Goal: Transaction & Acquisition: Purchase product/service

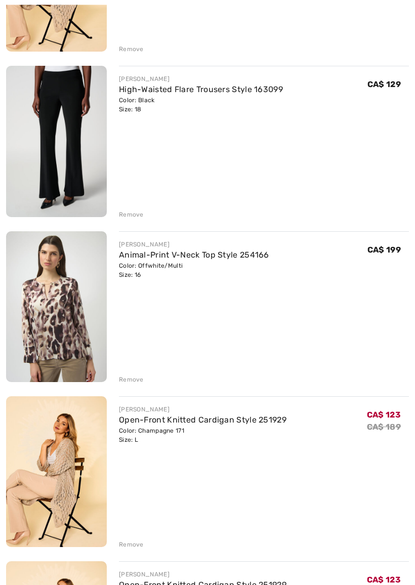
scroll to position [3218, 0]
click at [137, 515] on div "Remove" at bounding box center [131, 544] width 25 height 9
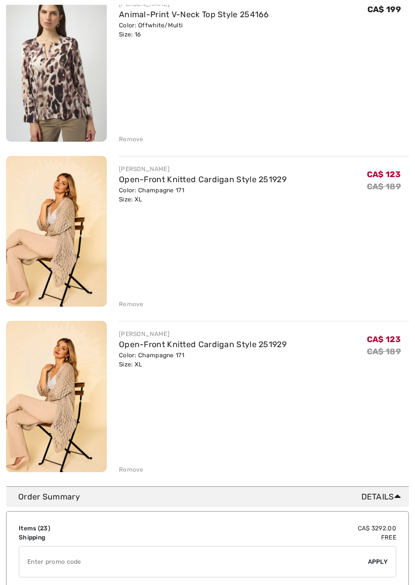
scroll to position [3458, 0]
click at [139, 467] on div "Remove" at bounding box center [131, 469] width 25 height 9
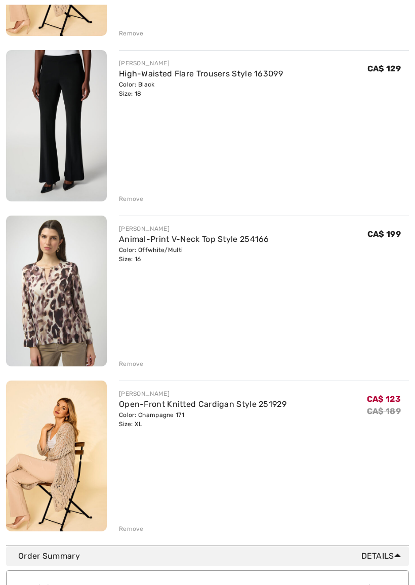
scroll to position [3233, 0]
click at [135, 515] on div "Remove" at bounding box center [131, 528] width 25 height 9
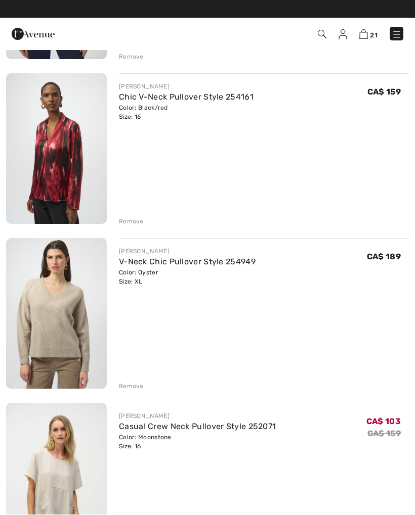
scroll to position [2551, 0]
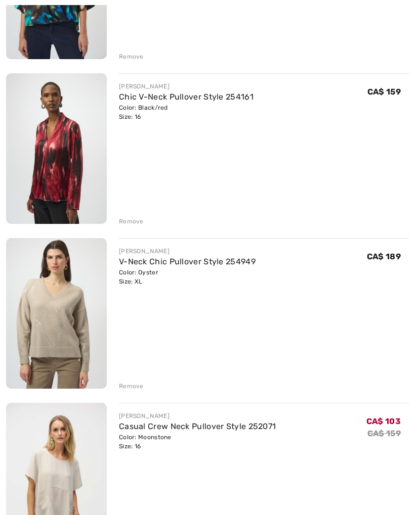
click at [70, 313] on img at bounding box center [56, 313] width 101 height 151
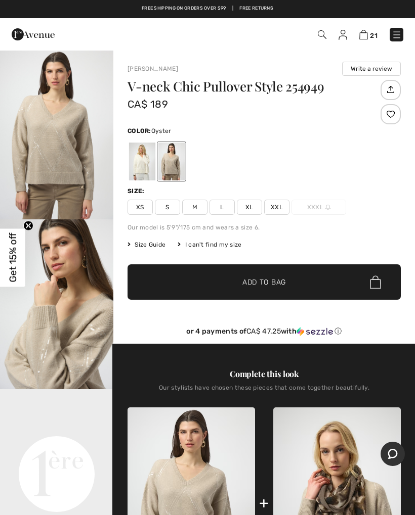
click at [181, 144] on div at bounding box center [171, 162] width 26 height 38
click at [178, 164] on div at bounding box center [171, 162] width 26 height 38
click at [67, 136] on img "1 / 5" at bounding box center [56, 135] width 113 height 170
click at [73, 150] on img "1 / 5" at bounding box center [56, 135] width 113 height 170
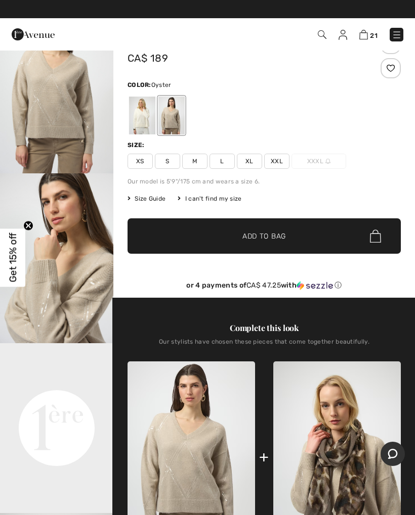
scroll to position [44, 0]
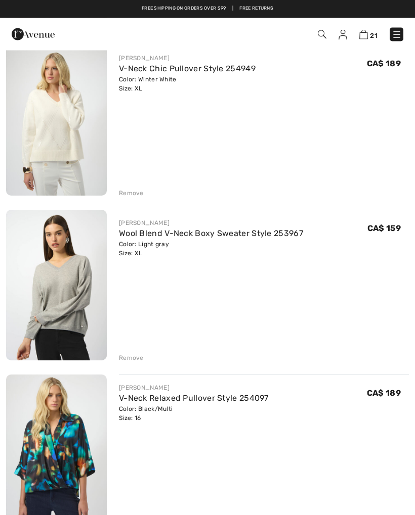
scroll to position [2082, 0]
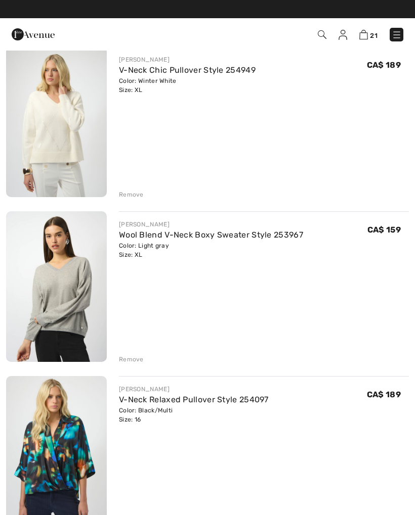
click at [72, 282] on img at bounding box center [56, 286] width 101 height 151
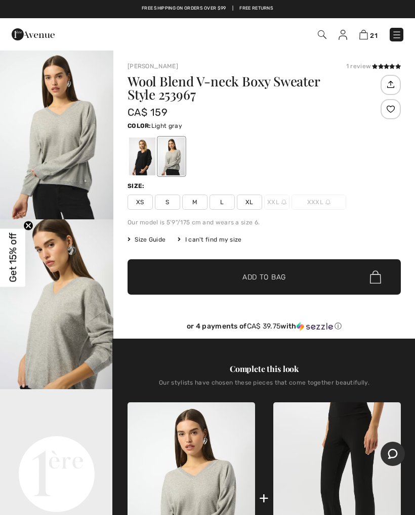
click at [171, 154] on div at bounding box center [171, 157] width 26 height 38
click at [172, 154] on div at bounding box center [171, 157] width 26 height 38
click at [170, 153] on div at bounding box center [171, 157] width 26 height 38
click at [74, 314] on img "2 / 6" at bounding box center [56, 304] width 113 height 170
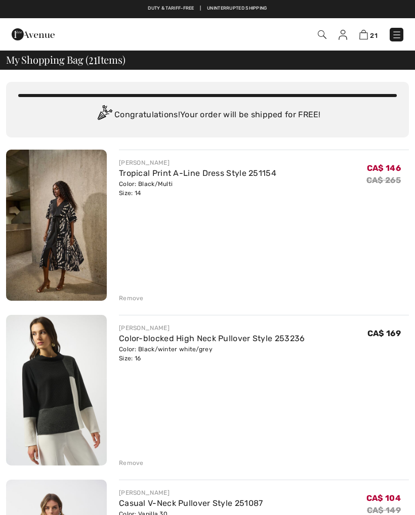
scroll to position [2082, 0]
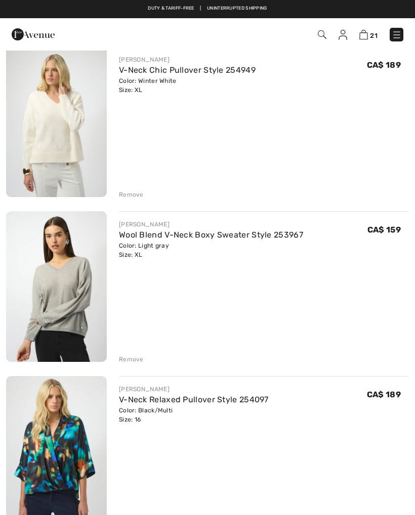
click at [68, 120] on img at bounding box center [56, 122] width 101 height 151
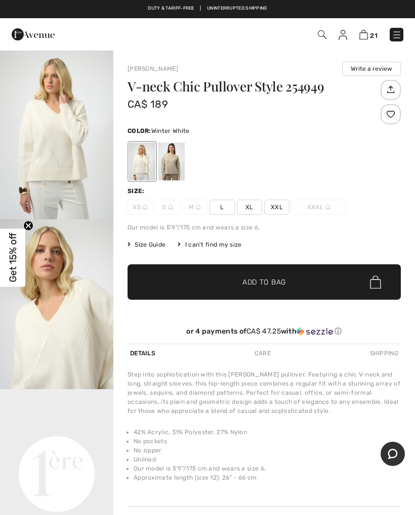
click at [140, 156] on div at bounding box center [142, 162] width 26 height 38
click at [66, 140] on img "1 / 5" at bounding box center [56, 135] width 113 height 170
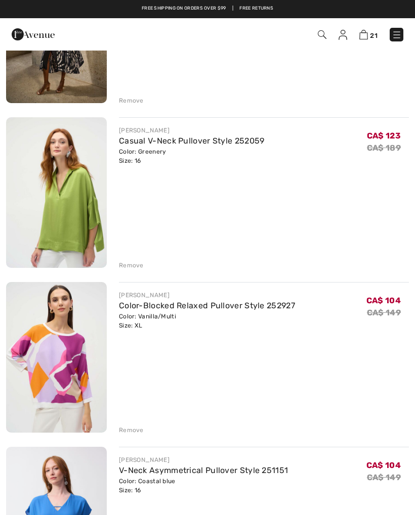
scroll to position [1351, 0]
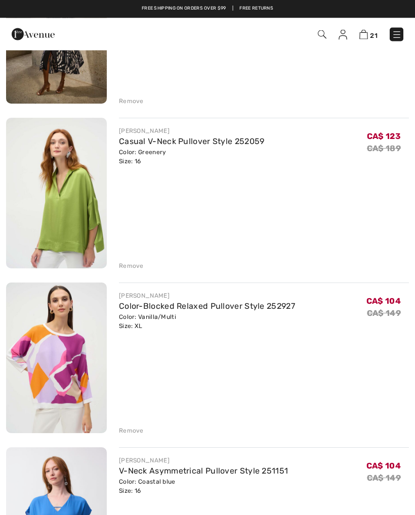
click at [133, 429] on div "Remove" at bounding box center [131, 431] width 25 height 9
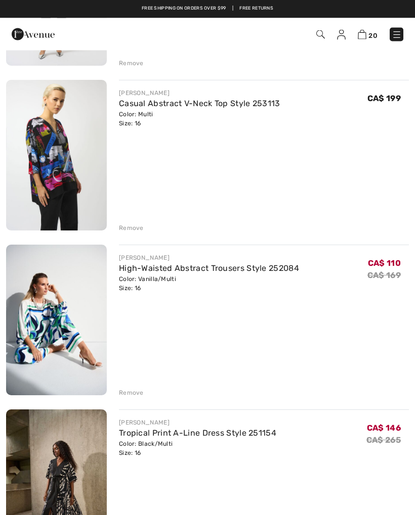
scroll to position [895, 0]
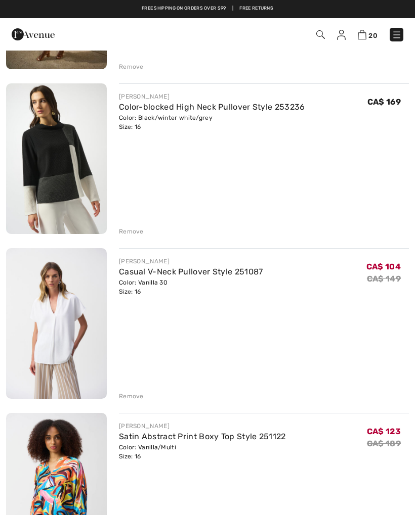
scroll to position [231, 0]
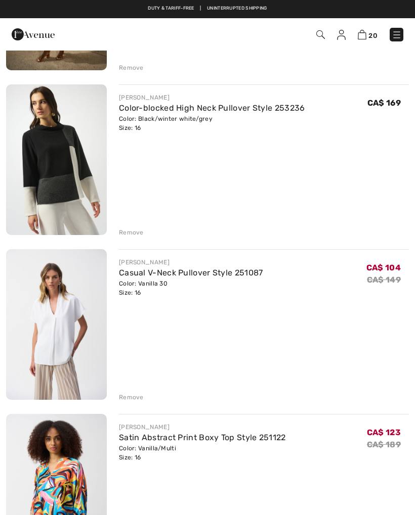
click at [74, 173] on img at bounding box center [56, 159] width 101 height 151
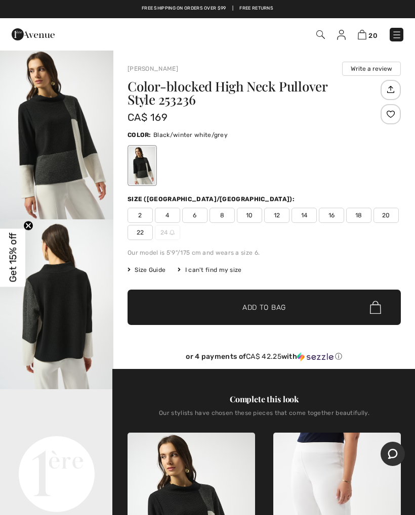
click at [152, 265] on span "Size Guide" at bounding box center [146, 269] width 38 height 9
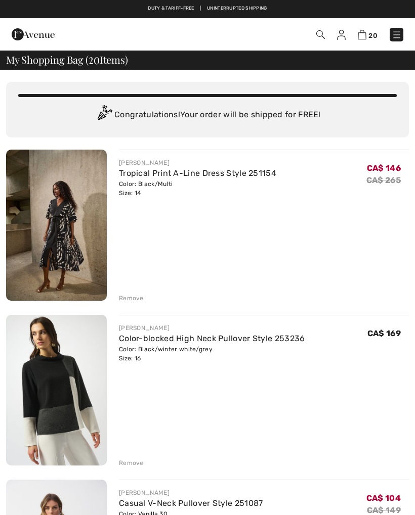
scroll to position [231, 0]
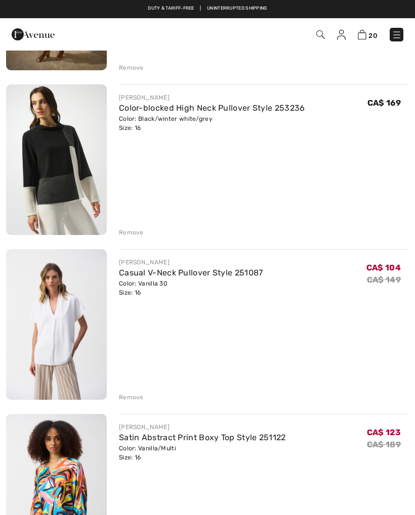
click at [79, 196] on img at bounding box center [56, 159] width 101 height 151
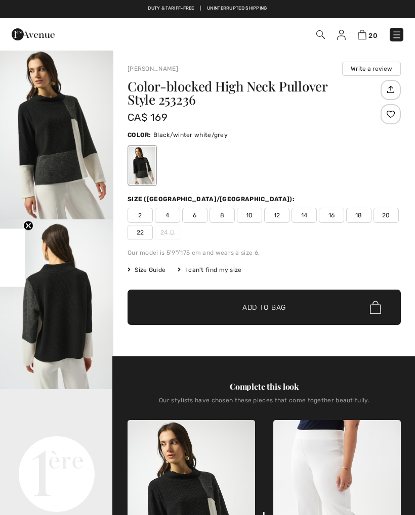
checkbox input "true"
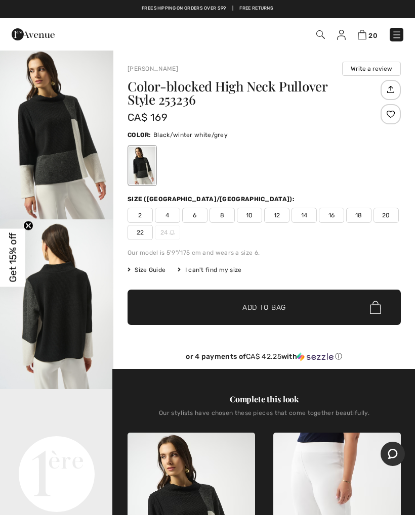
click at [152, 270] on span "Size Guide" at bounding box center [146, 269] width 38 height 9
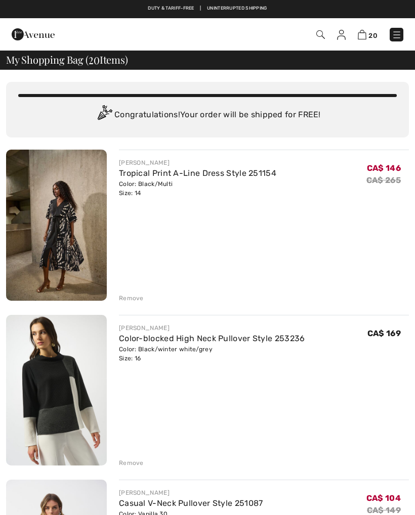
scroll to position [231, 0]
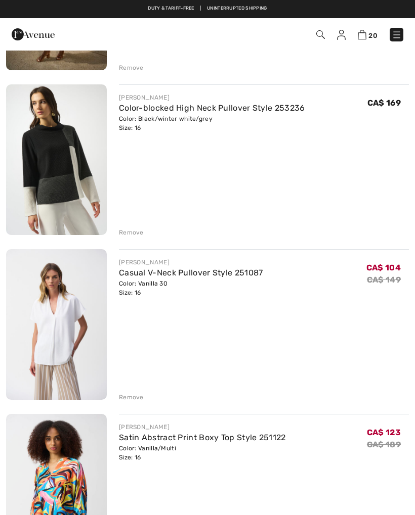
click at [166, 112] on link "Color-blocked High Neck Pullover Style 253236" at bounding box center [212, 108] width 186 height 10
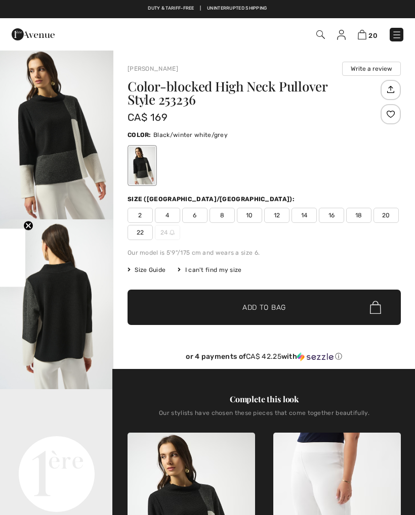
checkbox input "true"
click at [362, 214] on span "18" at bounding box center [358, 215] width 25 height 15
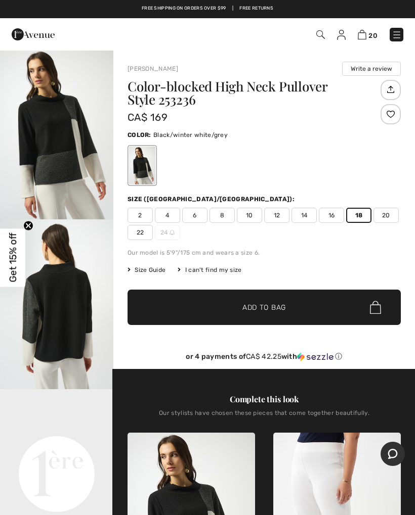
click at [269, 305] on span "Add to Bag" at bounding box center [263, 307] width 43 height 11
click at [367, 32] on img at bounding box center [363, 35] width 9 height 10
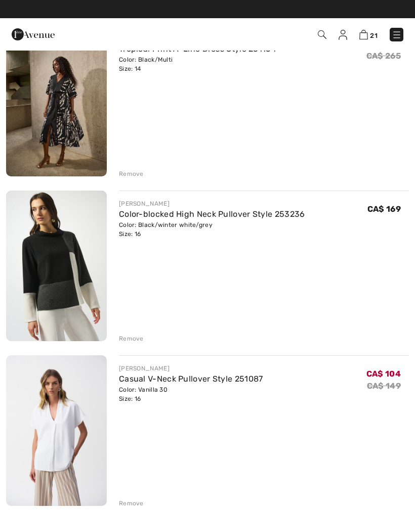
scroll to position [123, 0]
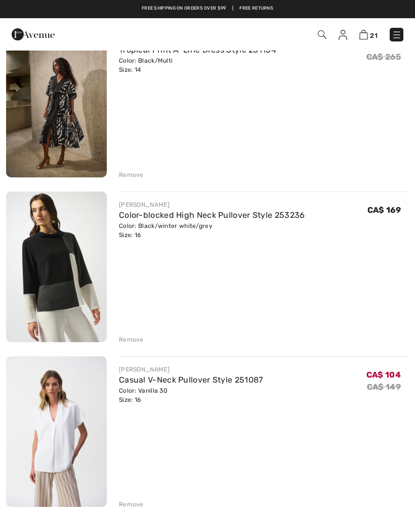
click at [138, 339] on div "Remove" at bounding box center [131, 339] width 25 height 9
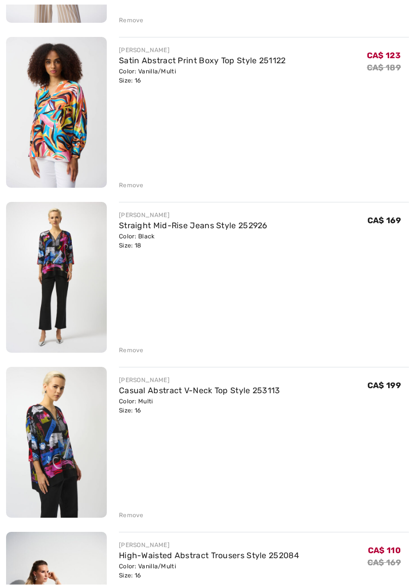
scroll to position [443, 0]
click at [123, 349] on div "Remove" at bounding box center [131, 349] width 25 height 9
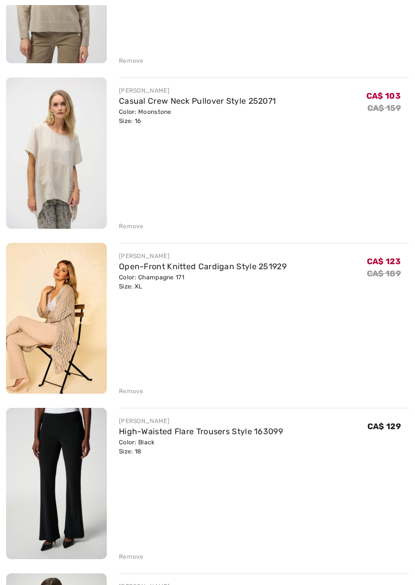
scroll to position [2382, 0]
